Goal: Task Accomplishment & Management: Use online tool/utility

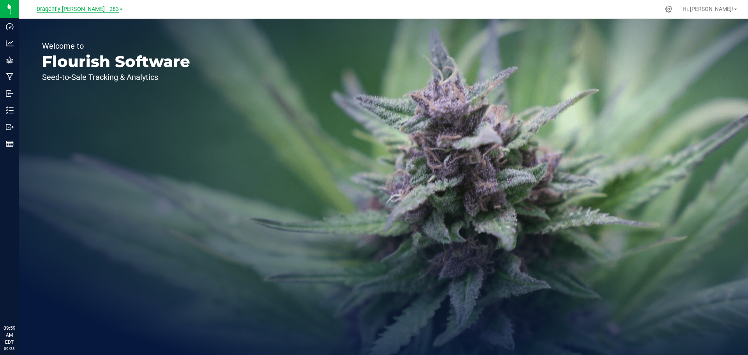
click at [91, 9] on span "Dragonfly [PERSON_NAME] - 283" at bounding box center [78, 9] width 82 height 7
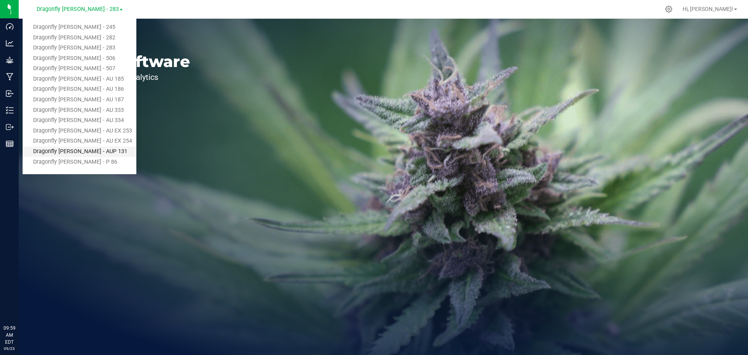
click at [89, 147] on link "Dragonfly [PERSON_NAME] - AUP 131" at bounding box center [80, 151] width 114 height 11
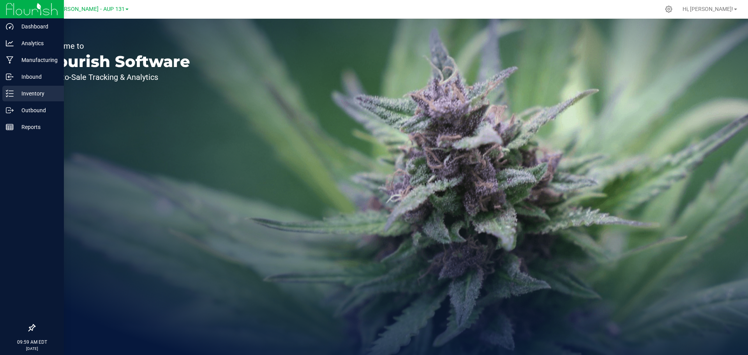
click at [25, 95] on p "Inventory" at bounding box center [37, 93] width 47 height 9
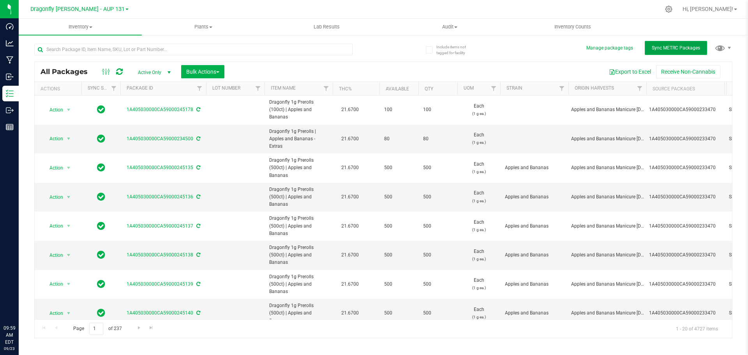
click at [679, 49] on span "Sync METRC Packages" at bounding box center [675, 47] width 48 height 5
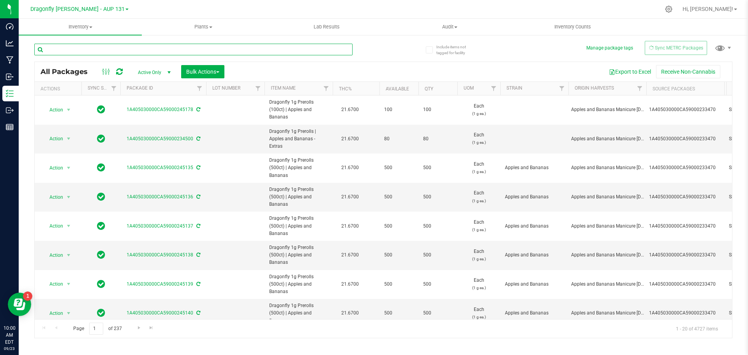
click at [143, 50] on input "text" at bounding box center [193, 50] width 318 height 12
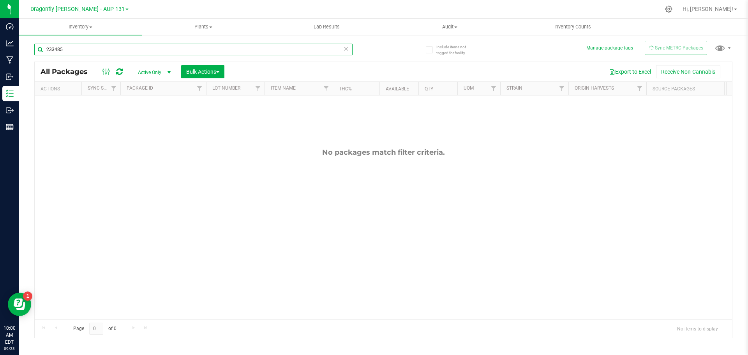
type input "233485"
click at [347, 50] on icon at bounding box center [345, 48] width 5 height 9
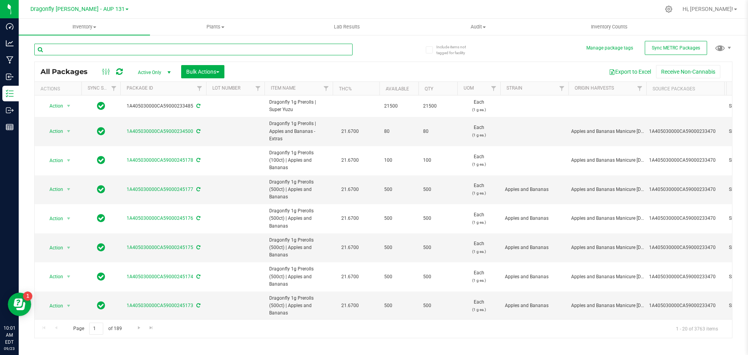
click at [240, 52] on input "text" at bounding box center [193, 50] width 318 height 12
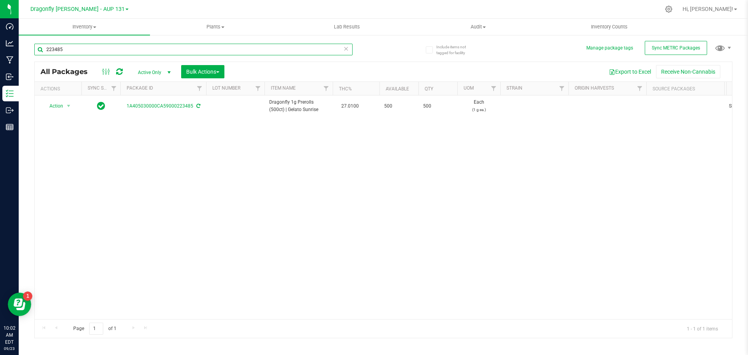
click at [198, 54] on input "223485" at bounding box center [193, 50] width 318 height 12
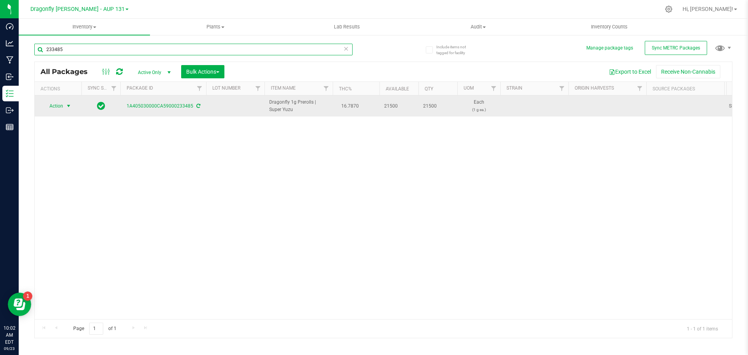
type input "233485"
click at [63, 103] on span "Action" at bounding box center [52, 105] width 21 height 11
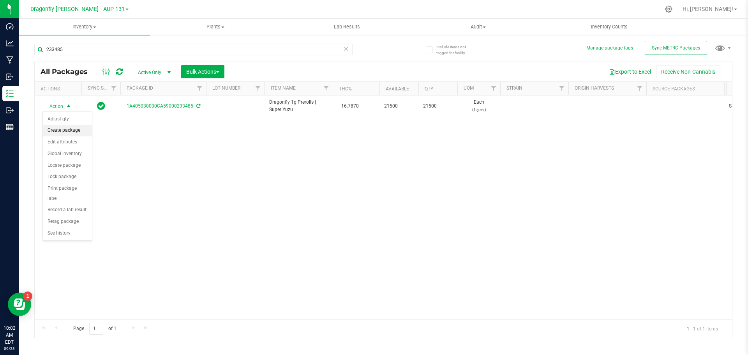
click at [64, 131] on li "Create package" at bounding box center [67, 131] width 49 height 12
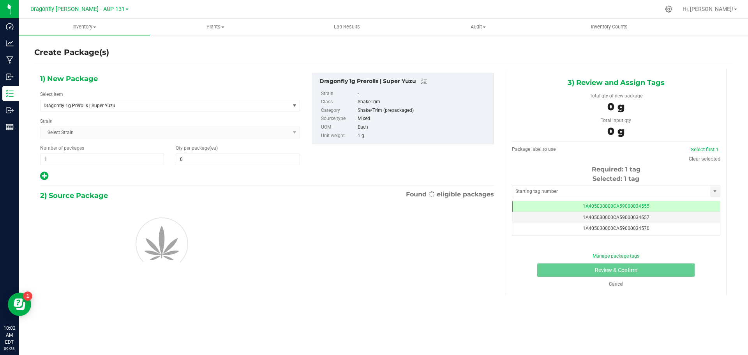
type input "0"
click at [69, 162] on span "1 1" at bounding box center [102, 159] width 124 height 12
click at [69, 162] on input "1" at bounding box center [101, 159] width 123 height 11
type input "43"
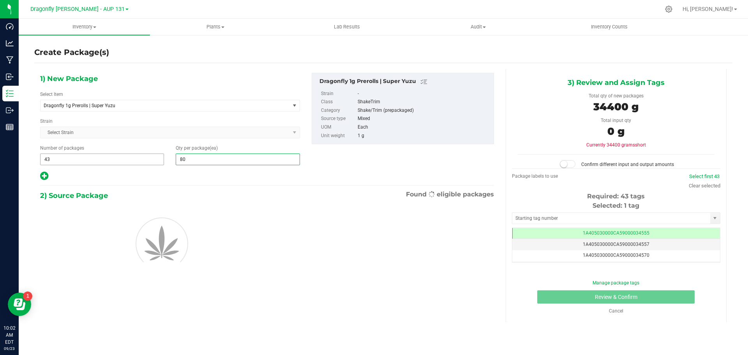
type input "8"
type input "500"
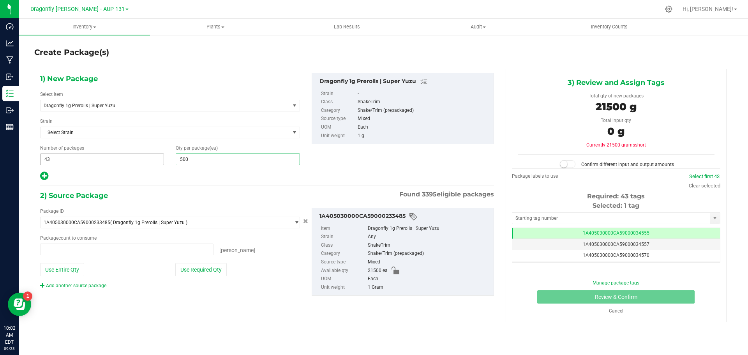
type input "0 ea"
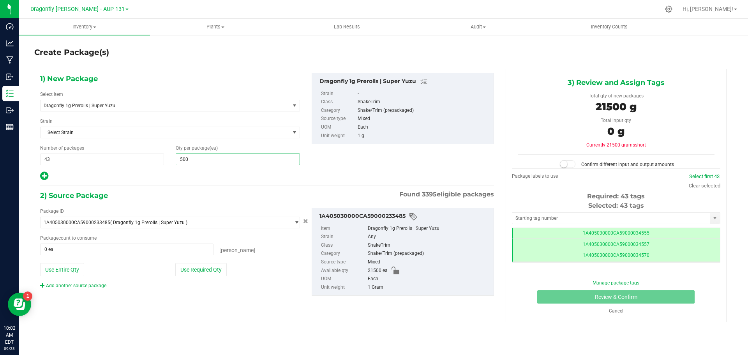
scroll to position [0, 0]
type input "500"
click at [203, 271] on button "Use Required Qty" at bounding box center [200, 269] width 51 height 13
type input "21500 ea"
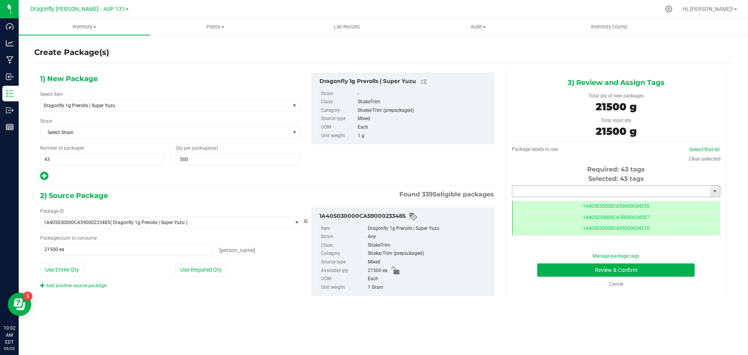
click at [565, 189] on input "text" at bounding box center [611, 191] width 198 height 11
click at [589, 204] on li "1A405030000CA59000245356" at bounding box center [616, 205] width 208 height 12
type input "1A405030000CA59000245356"
click at [604, 273] on button "Review & Confirm" at bounding box center [615, 269] width 157 height 13
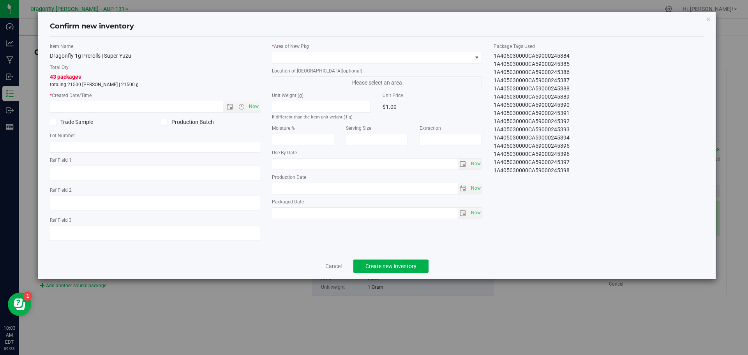
drag, startPoint x: 489, startPoint y: 57, endPoint x: 594, endPoint y: 204, distance: 181.0
click at [594, 204] on div "Item Name Dragonfly 1g Prerolls | Super Yuzu Total Qty 43 packages totaling 215…" at bounding box center [377, 145] width 666 height 204
copy div "1A405030000CA59000245356 1A405030000CA59000245357 1A405030000CA59000245358 1A40…"
click at [334, 264] on link "Cancel" at bounding box center [333, 266] width 16 height 8
